Goal: Feedback & Contribution: Contribute content

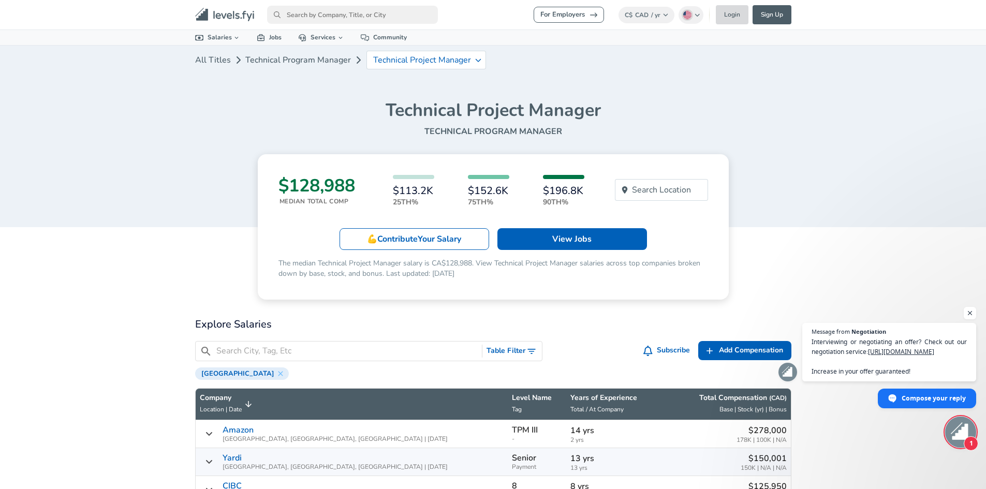
click at [732, 19] on link "Login" at bounding box center [731, 14] width 33 height 19
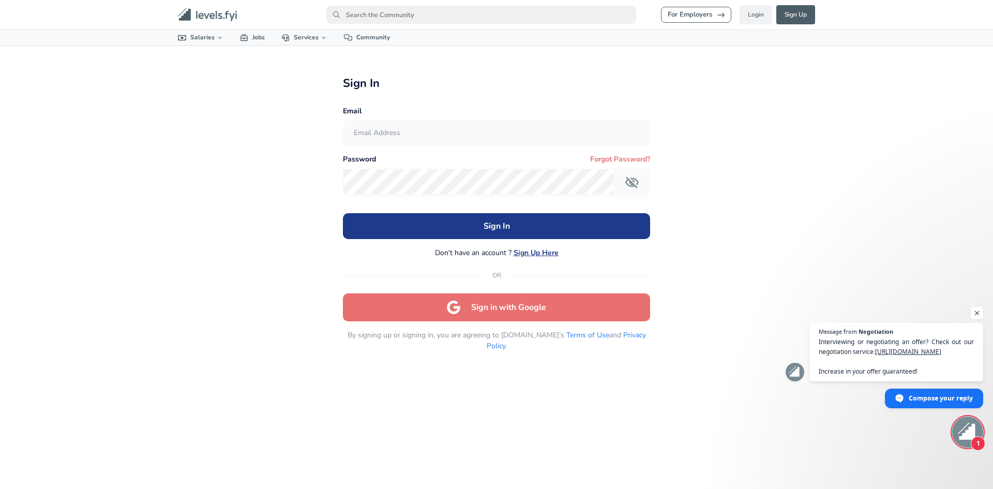
click at [396, 140] on input "text" at bounding box center [497, 133] width 306 height 25
click at [272, 176] on div "For Employers Login Sign Up All Data By Location By Company By Title Salary Cal…" at bounding box center [496, 244] width 993 height 489
click at [489, 304] on button "Sign in with Google" at bounding box center [496, 307] width 307 height 28
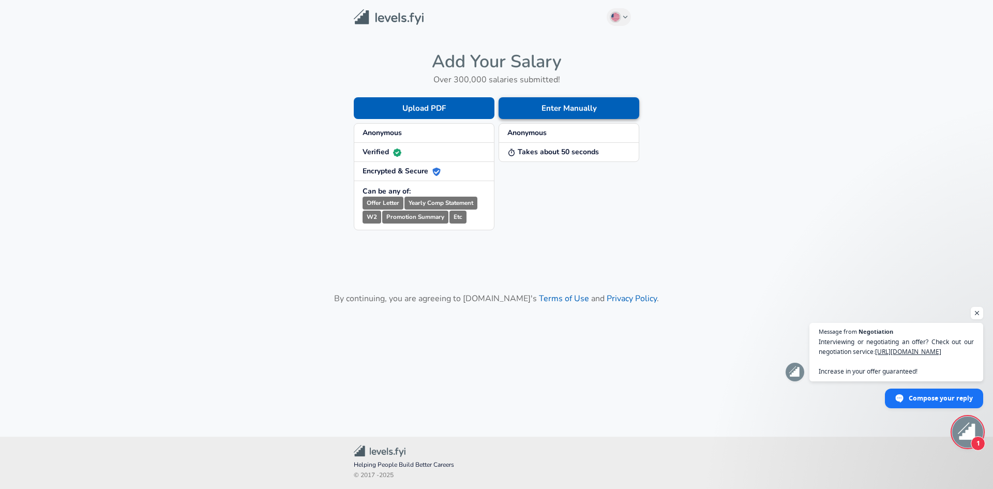
click at [553, 112] on button "Enter Manually" at bounding box center [569, 108] width 141 height 22
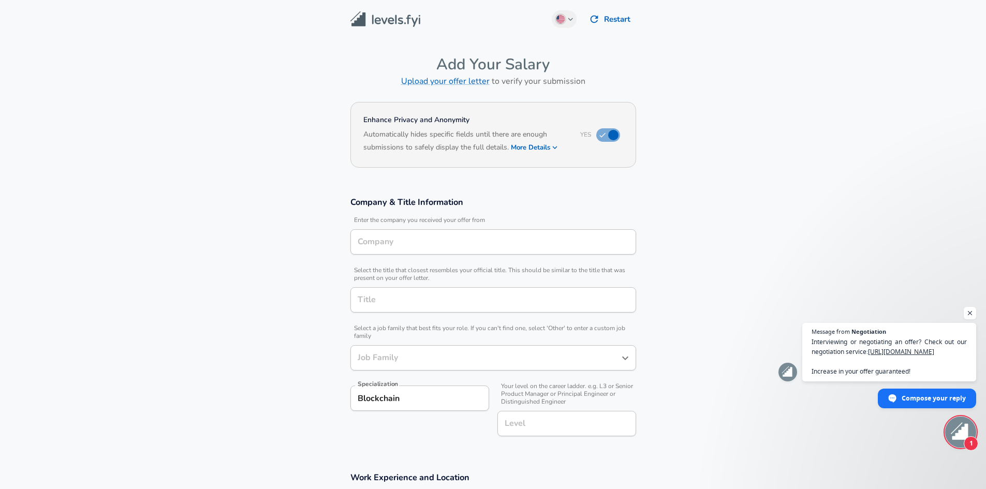
type input "Technical Program Manager"
type input "Blockchain"
type input "Technical Project Manager"
type input "[GEOGRAPHIC_DATA], [GEOGRAPHIC_DATA], [GEOGRAPHIC_DATA]"
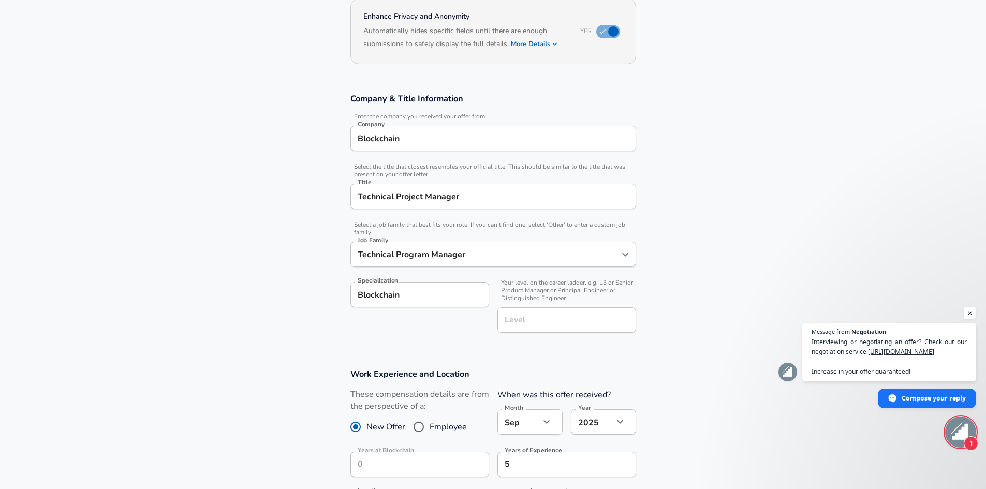
scroll to position [1, 0]
click at [424, 350] on section "Company & Title Information Enter the company you received your offer from Comp…" at bounding box center [493, 218] width 986 height 275
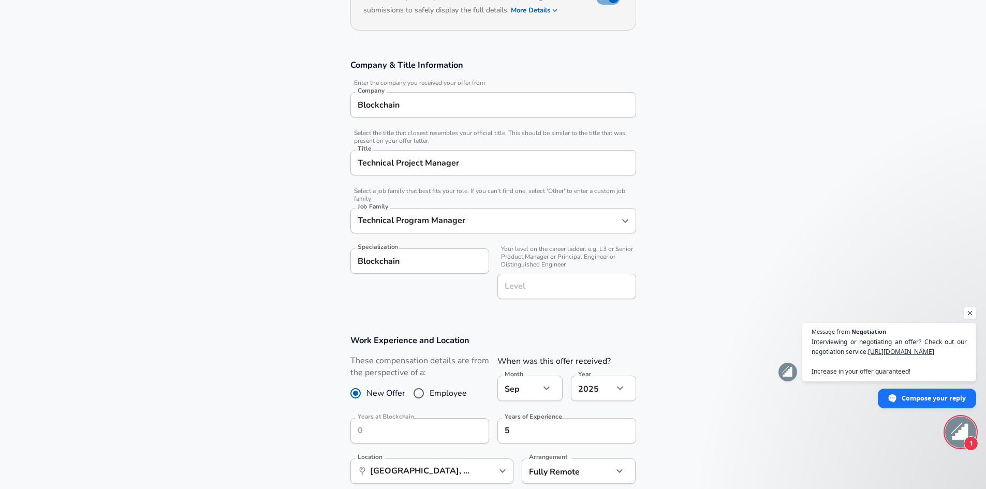
scroll to position [155, 0]
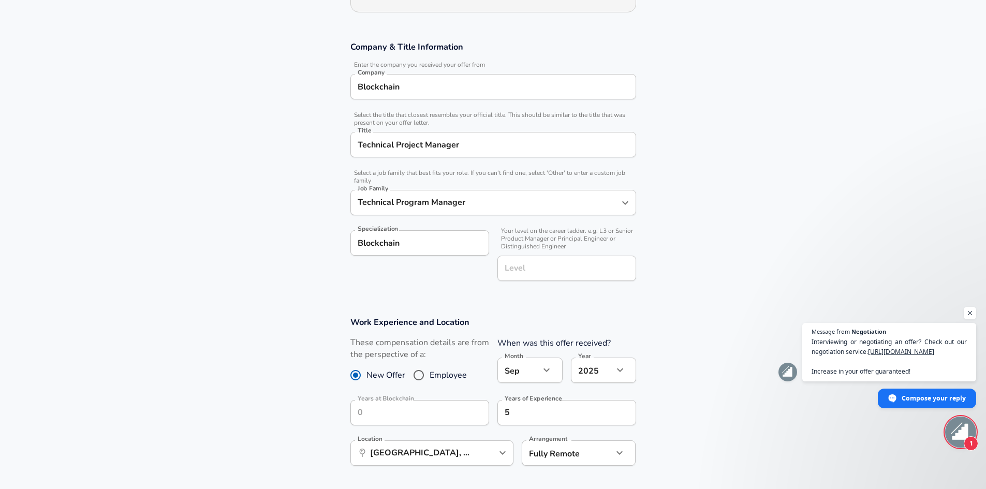
drag, startPoint x: 328, startPoint y: 83, endPoint x: 322, endPoint y: 83, distance: 6.2
click at [324, 83] on section "Company & Title Information Enter the company you received your offer from Comp…" at bounding box center [493, 166] width 986 height 275
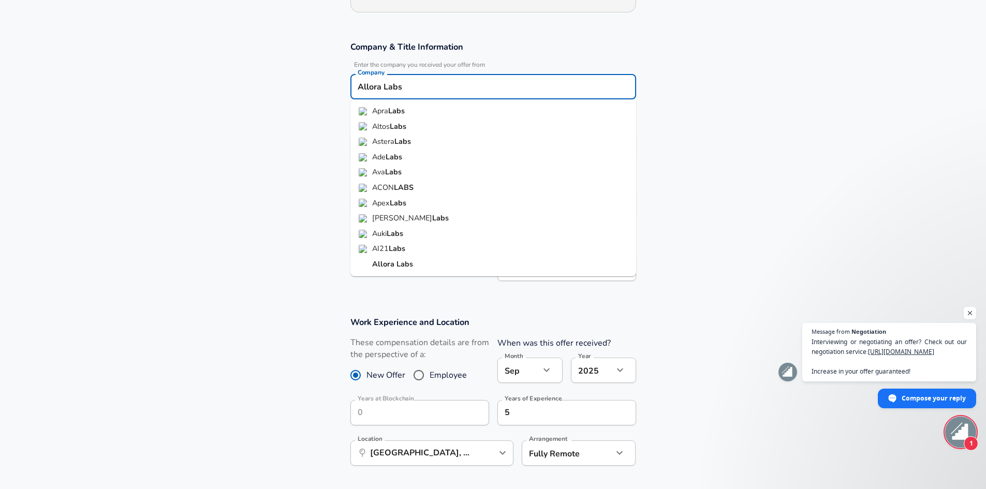
type input "Allora Labs"
click at [268, 160] on section "Company & Title Information Enter the company you received your offer from Comp…" at bounding box center [493, 166] width 986 height 275
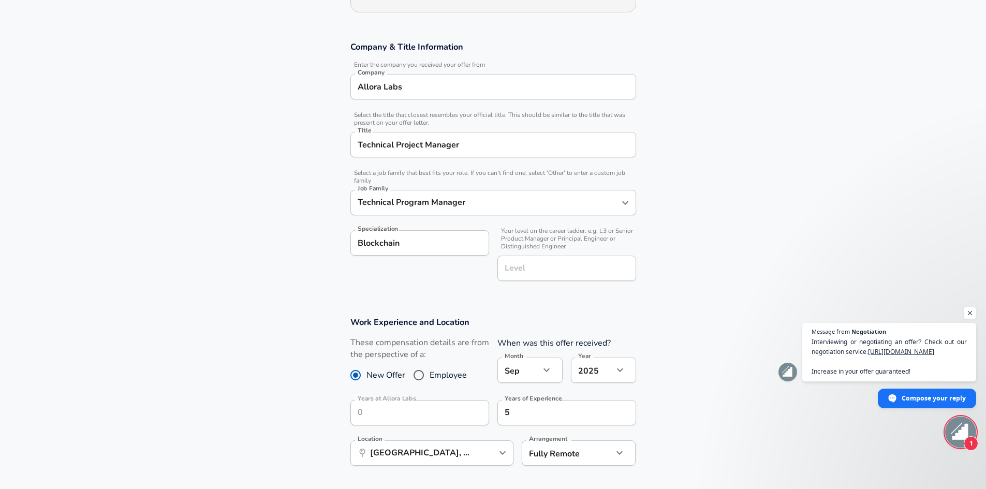
click at [443, 85] on input "Allora Labs" at bounding box center [493, 87] width 276 height 16
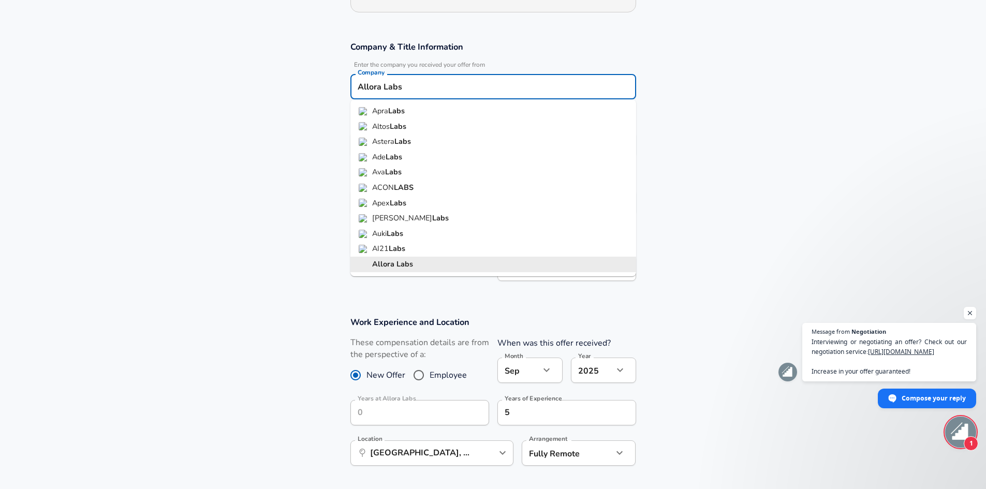
click at [408, 263] on strong "Labs" at bounding box center [404, 264] width 17 height 10
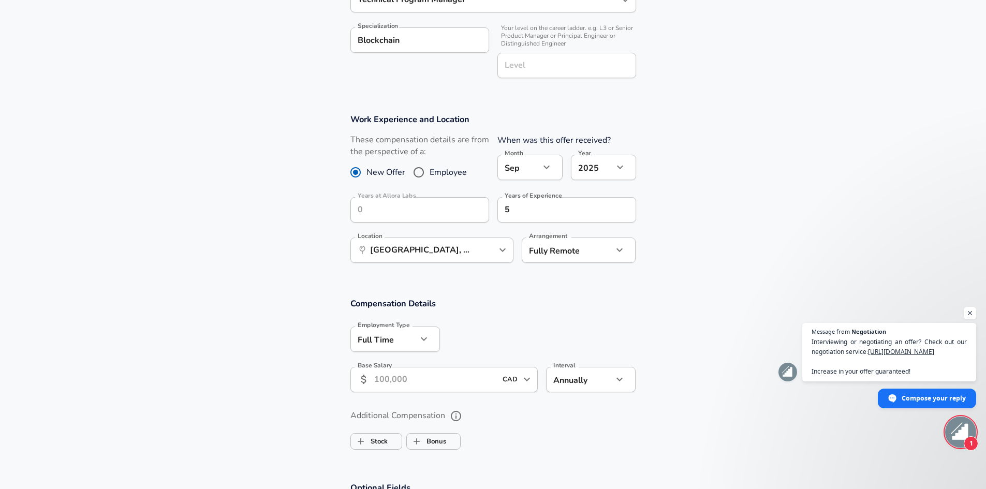
scroll to position [362, 0]
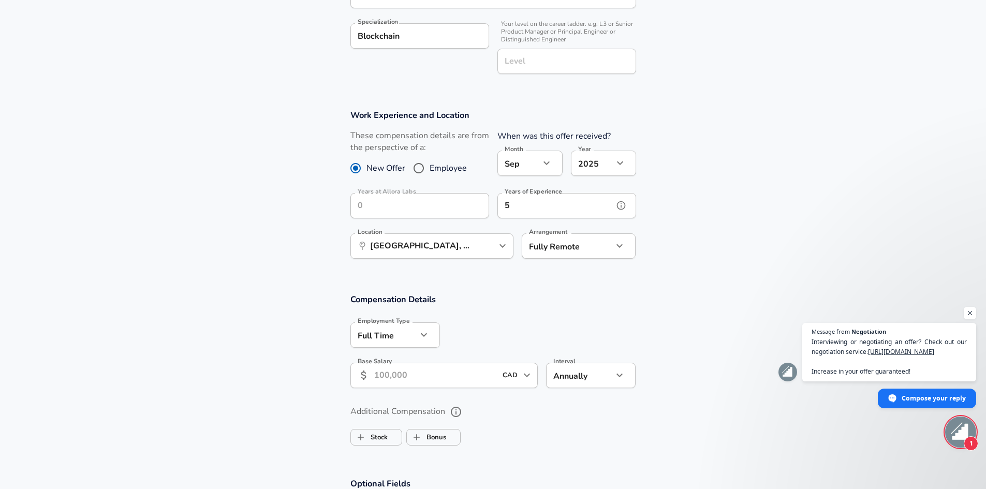
click at [568, 203] on input "5" at bounding box center [555, 205] width 116 height 25
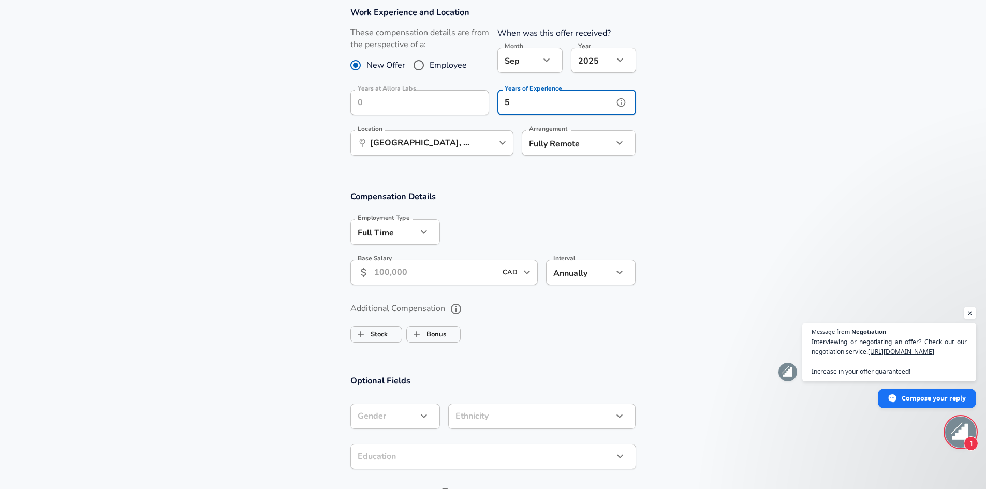
scroll to position [466, 0]
click at [420, 264] on input "Base Salary" at bounding box center [435, 271] width 123 height 25
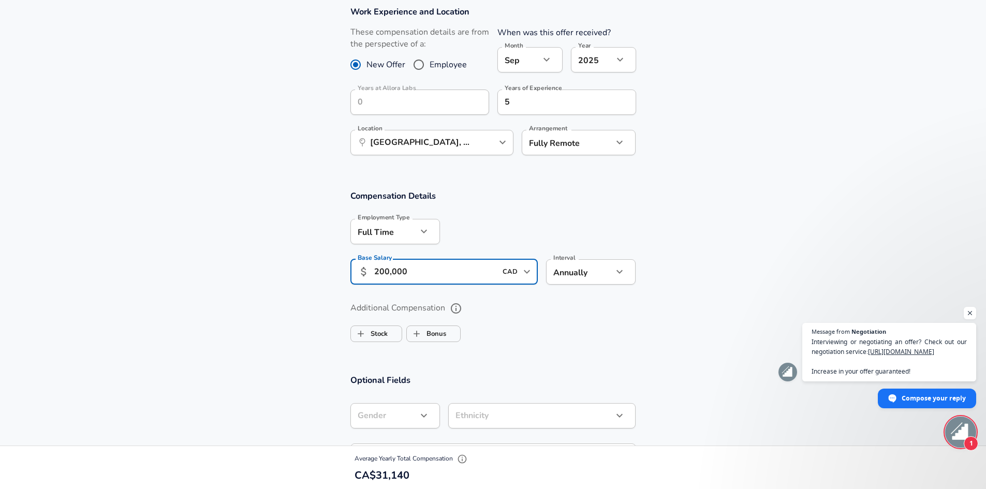
type input "200,000"
click at [204, 295] on section "Additional Compensation Stock Bonus" at bounding box center [493, 318] width 986 height 55
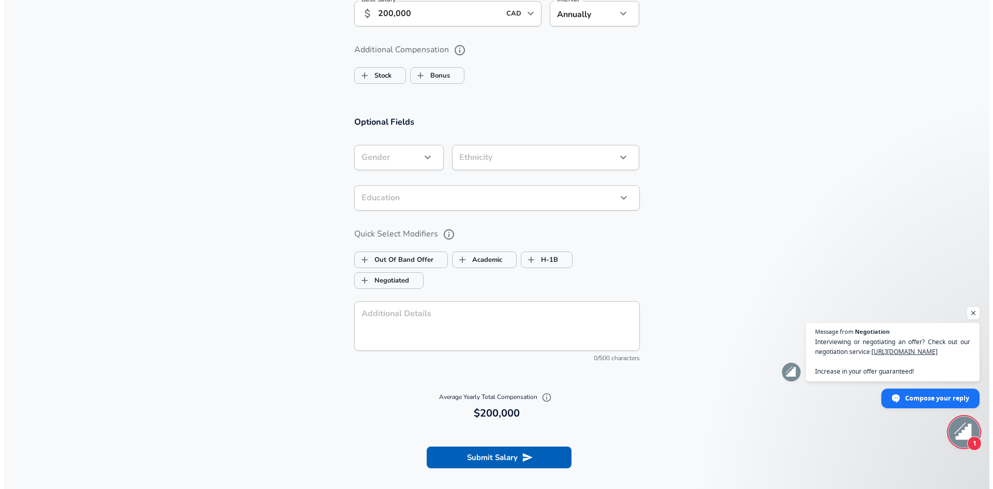
scroll to position [724, 0]
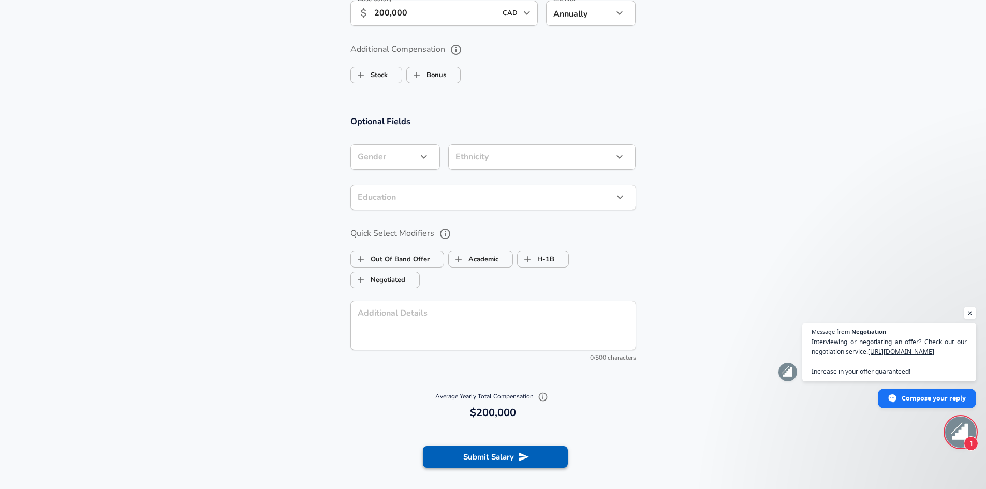
click at [501, 459] on button "Submit Salary" at bounding box center [495, 457] width 145 height 22
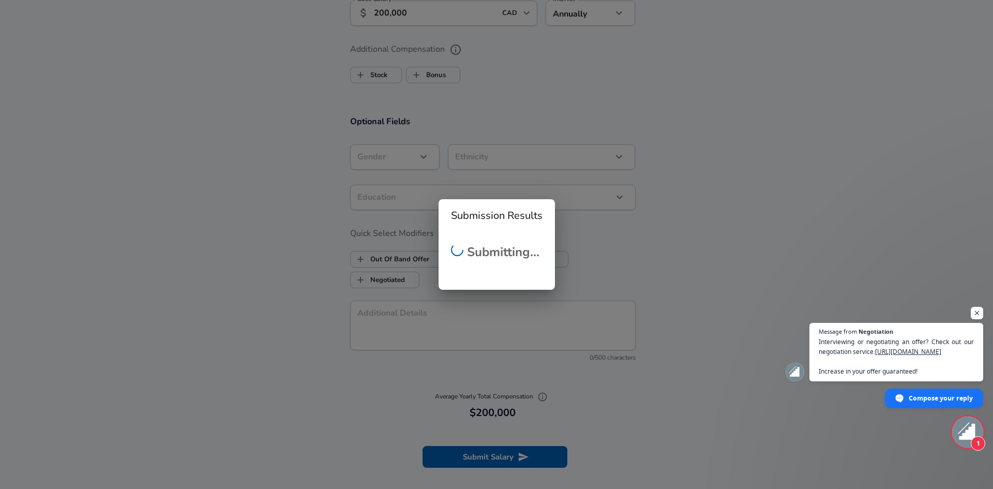
checkbox input "false"
